Goal: Task Accomplishment & Management: Use online tool/utility

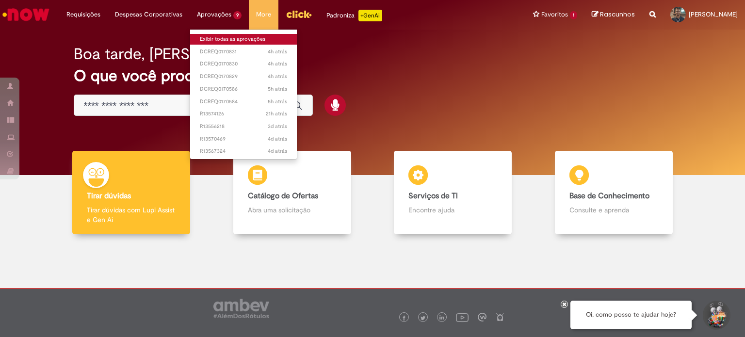
click at [224, 39] on link "Exibir todas as aprovações" at bounding box center [243, 39] width 107 height 11
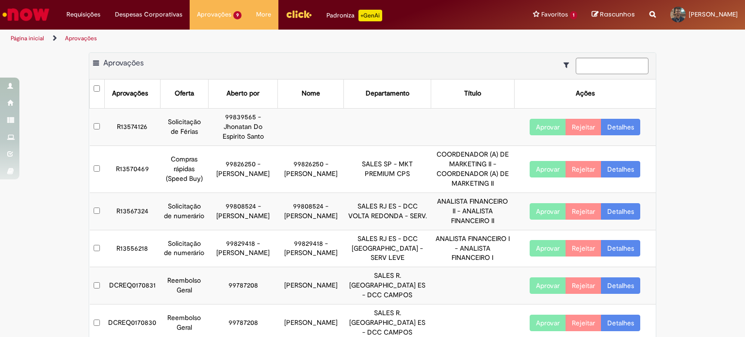
click at [625, 126] on link "Detalhes" at bounding box center [620, 127] width 39 height 16
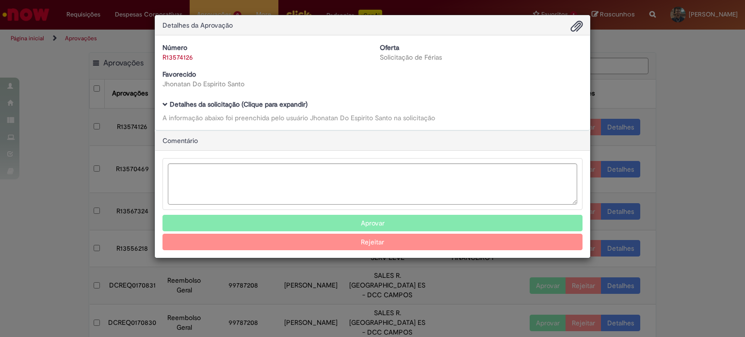
click at [386, 245] on button "Rejeitar" at bounding box center [372, 242] width 420 height 16
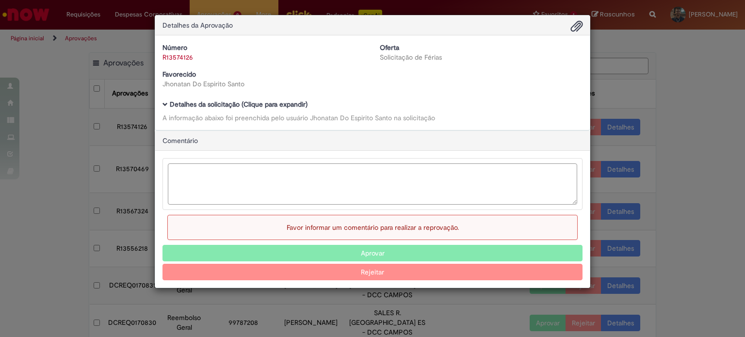
click at [306, 194] on textarea "Ambev Approval Modal" at bounding box center [372, 183] width 409 height 41
type textarea "**********"
click at [340, 268] on button "Rejeitar" at bounding box center [372, 272] width 420 height 16
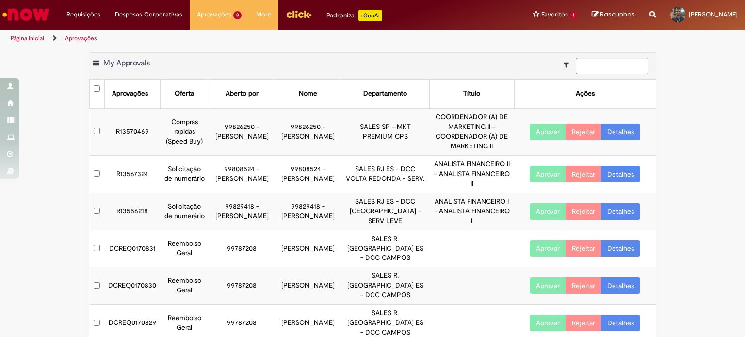
scroll to position [49, 0]
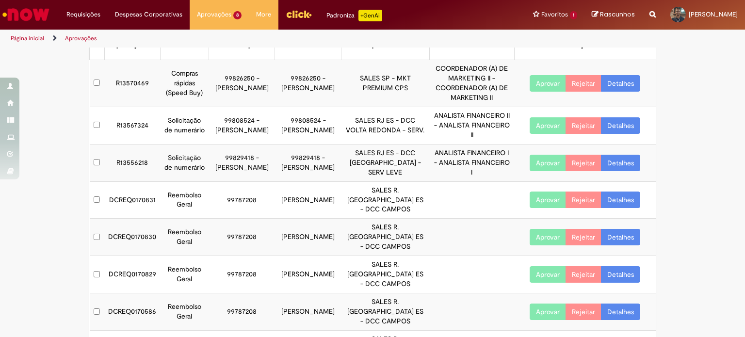
click at [616, 200] on link "Detalhes" at bounding box center [620, 200] width 39 height 16
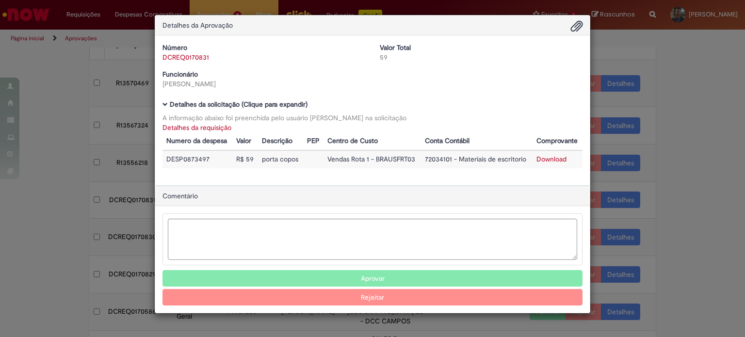
click at [663, 205] on div "Detalhes da Aprovação Número DCREQ0170831 Valor Total 59 Funcionário [PERSON_NA…" at bounding box center [372, 168] width 745 height 337
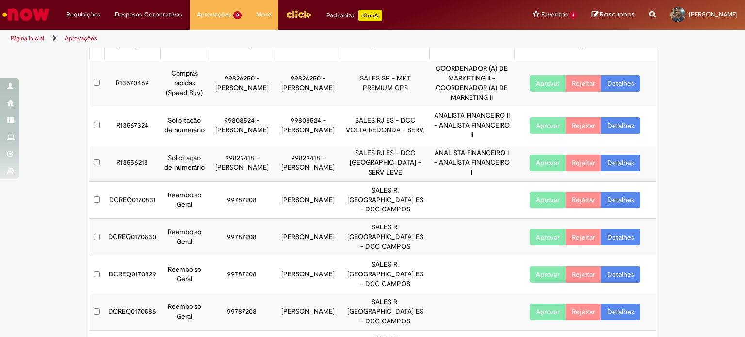
click at [536, 192] on button "Aprovar" at bounding box center [548, 200] width 36 height 16
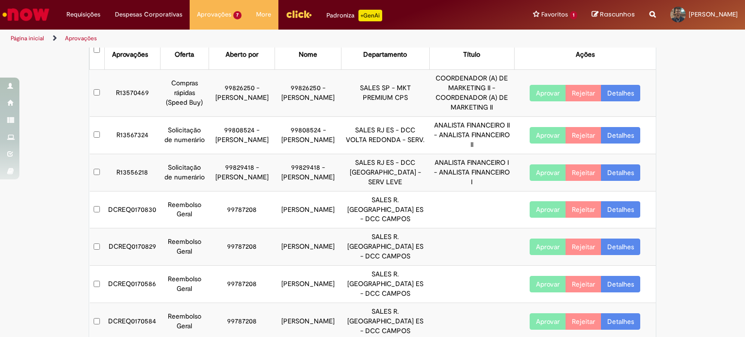
click at [612, 202] on link "Detalhes" at bounding box center [620, 209] width 39 height 16
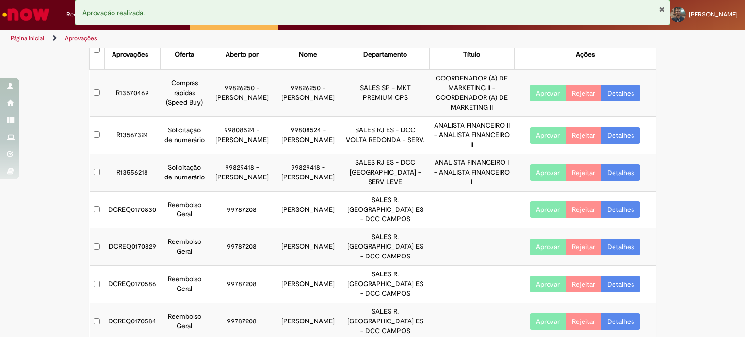
click at [621, 206] on body "Pular para o conteúdo da página Requisições Exibir Todas as Solicitações Requis…" at bounding box center [372, 168] width 745 height 337
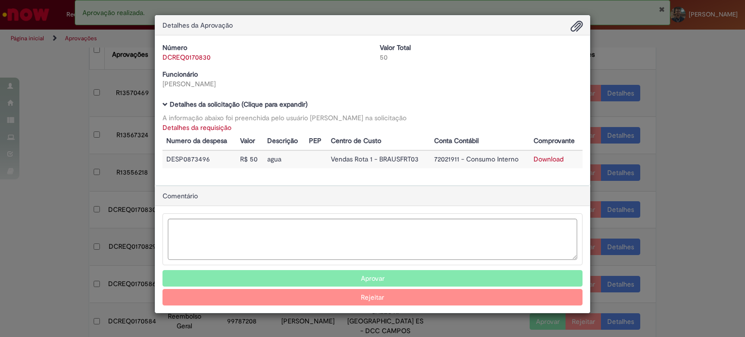
click at [658, 211] on div "Detalhes da Aprovação Número DCREQ0170830 Valor Total 50 Funcionário [PERSON_NA…" at bounding box center [372, 168] width 745 height 337
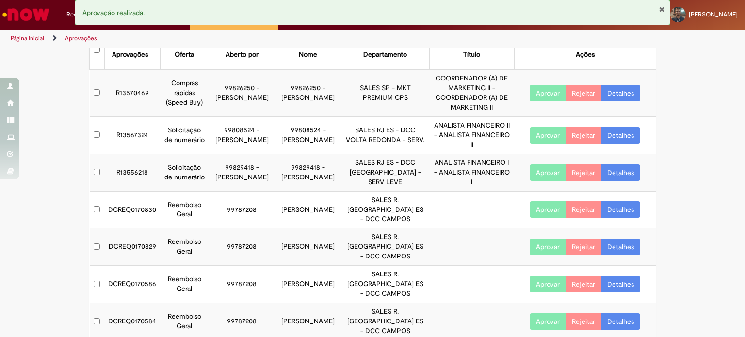
click at [539, 205] on button "Aprovar" at bounding box center [548, 209] width 36 height 16
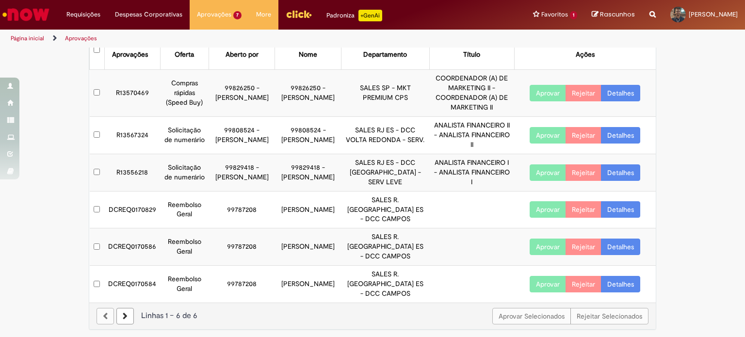
scroll to position [11, 0]
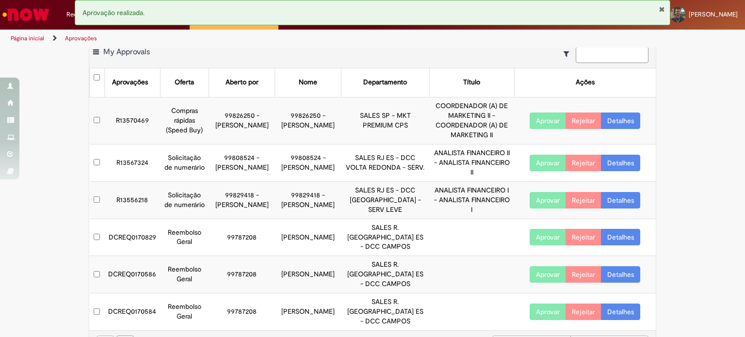
click at [624, 236] on link "Detalhes" at bounding box center [620, 237] width 39 height 16
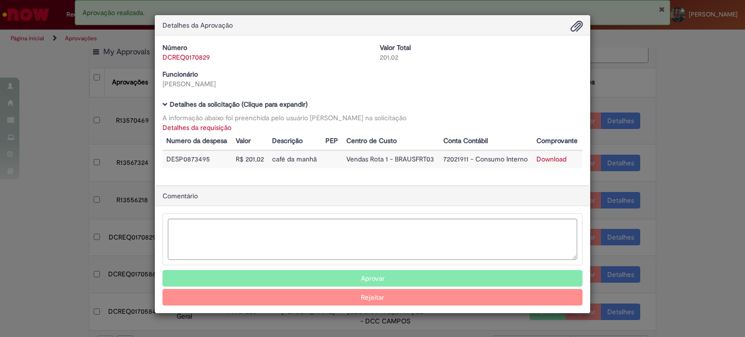
click at [658, 237] on div "Detalhes da Aprovação Número DCREQ0170829 Valor Total 201,02 Funcionário [PERSO…" at bounding box center [372, 168] width 745 height 337
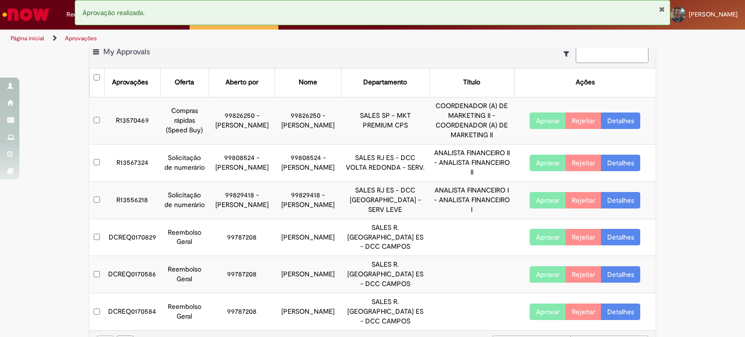
click at [530, 233] on button "Aprovar" at bounding box center [548, 237] width 36 height 16
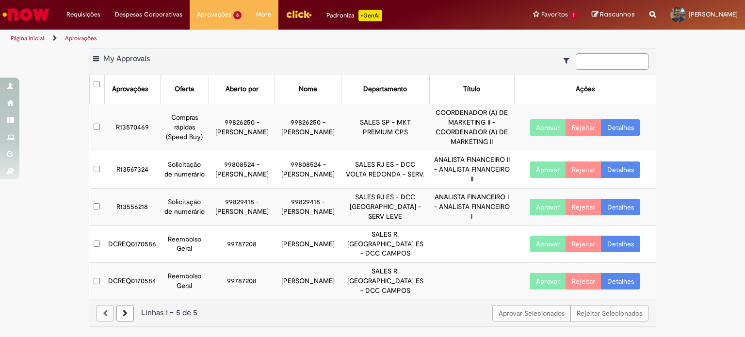
scroll to position [0, 0]
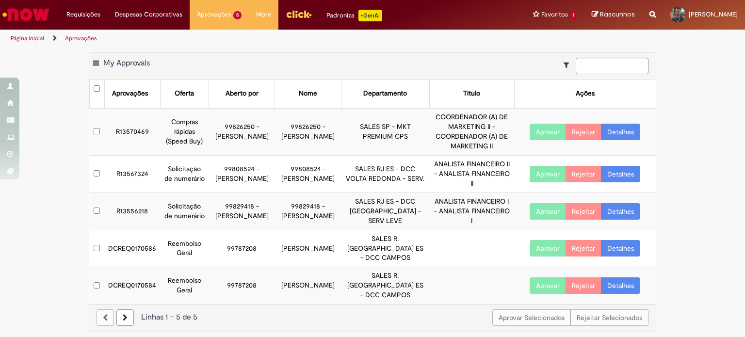
click at [614, 240] on link "Detalhes" at bounding box center [620, 248] width 39 height 16
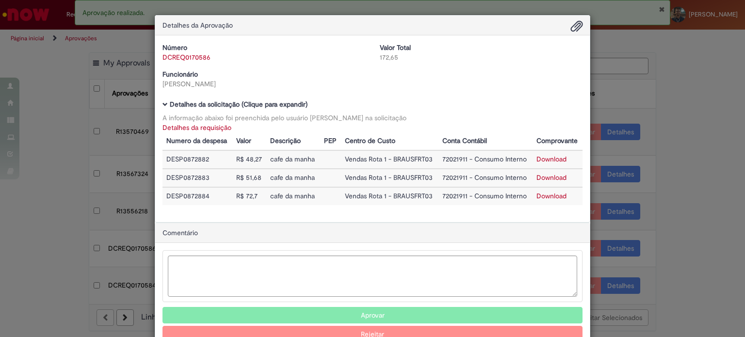
click at [684, 243] on div "Detalhes da Aprovação Número DCREQ0170586 Valor Total 172,65 Funcionário [PERSO…" at bounding box center [372, 168] width 745 height 337
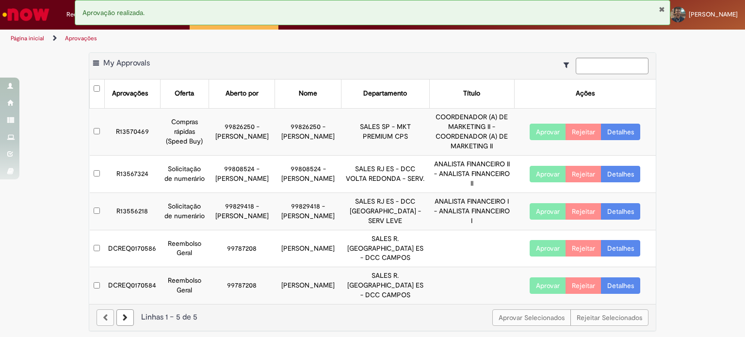
click at [549, 241] on button "Aprovar" at bounding box center [548, 248] width 36 height 16
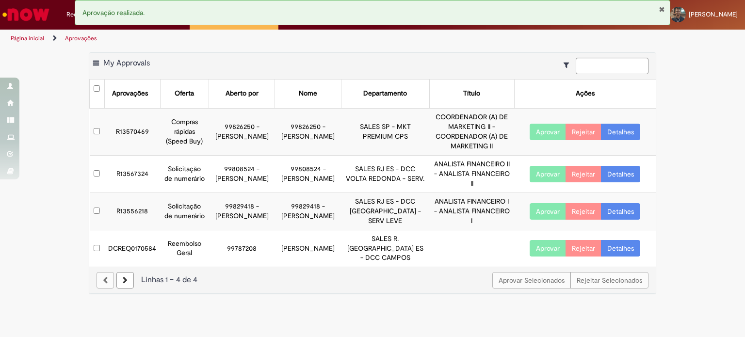
click at [621, 253] on td "Aprovar Rejeitar Detalhes" at bounding box center [585, 248] width 142 height 37
click at [620, 243] on link "Detalhes" at bounding box center [620, 248] width 39 height 16
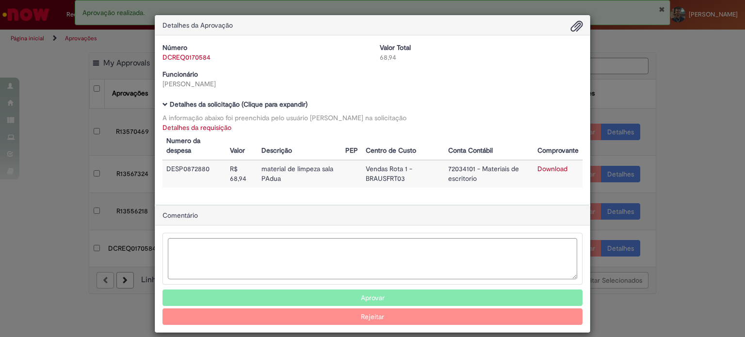
click at [709, 275] on div "Detalhes da Aprovação Número DCREQ0170584 Valor Total 68,94 Funcionário [PERSON…" at bounding box center [372, 168] width 745 height 337
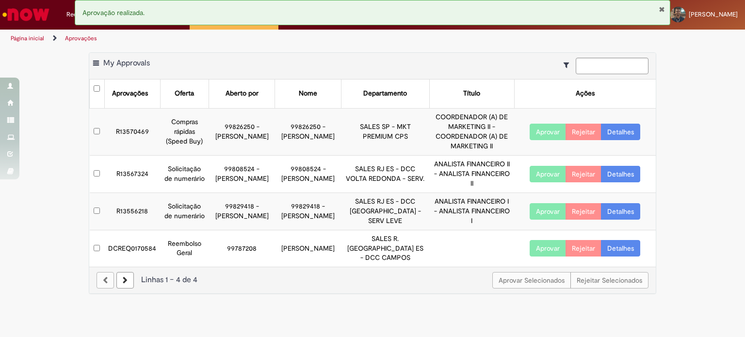
click at [557, 243] on button "Aprovar" at bounding box center [548, 248] width 36 height 16
